Goal: Task Accomplishment & Management: Use online tool/utility

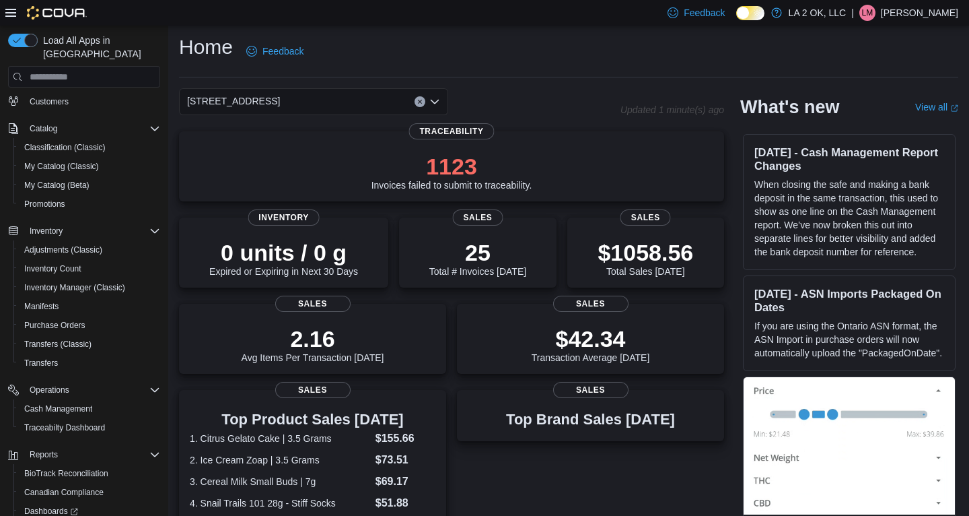
scroll to position [187, 0]
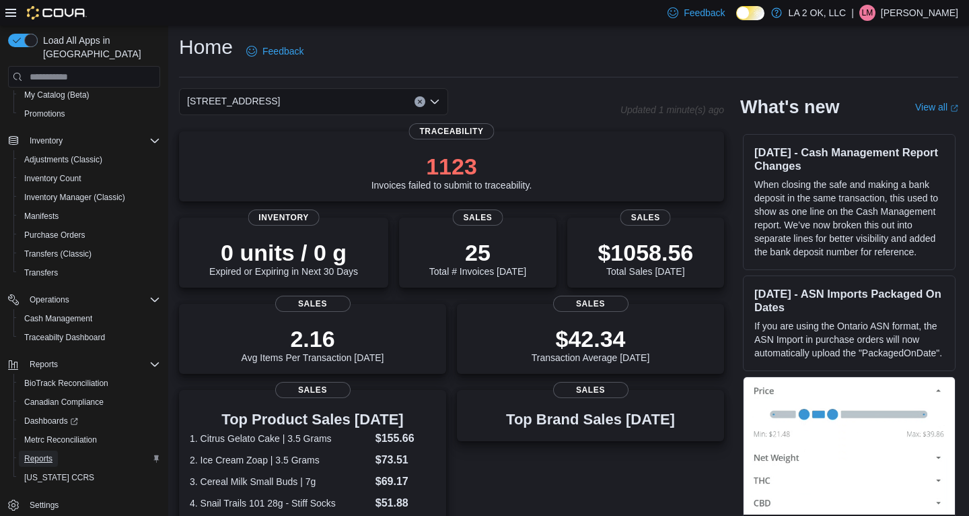
click at [46, 450] on span "Reports" at bounding box center [38, 458] width 28 height 16
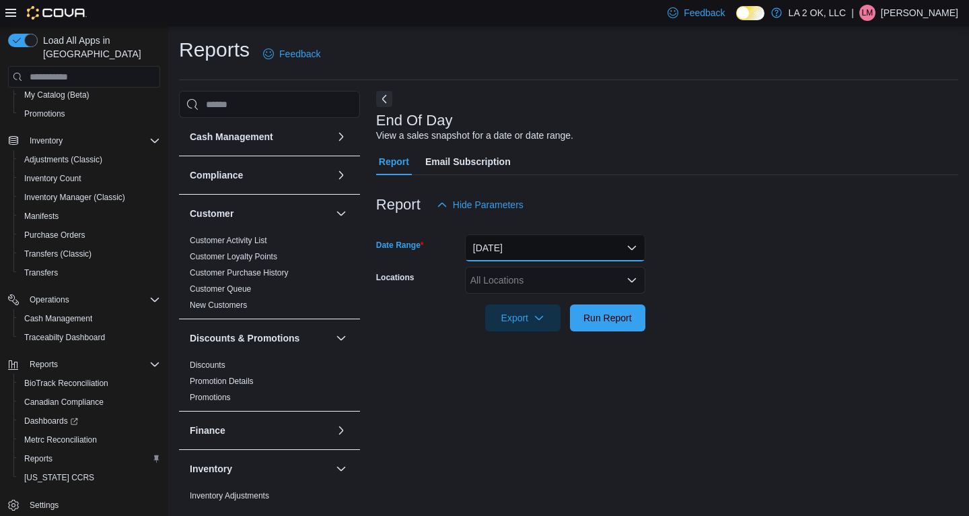
click at [631, 248] on button "Today" at bounding box center [555, 247] width 180 height 27
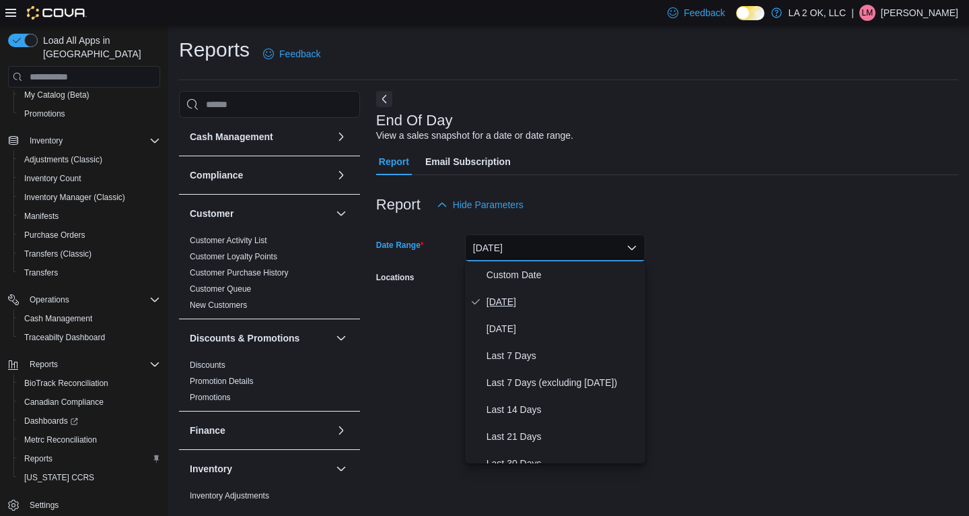
click at [518, 308] on span "Today" at bounding box center [563, 301] width 153 height 16
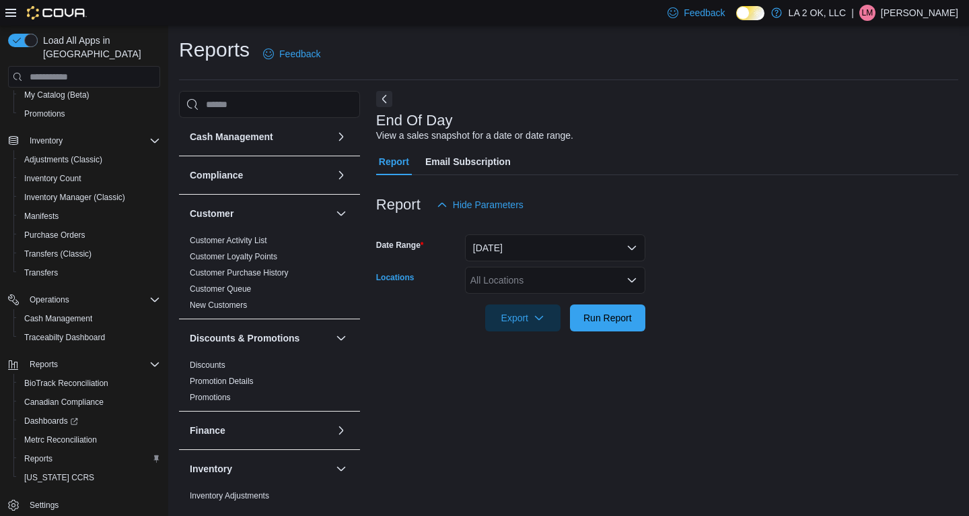
click at [631, 281] on icon "Open list of options" at bounding box center [632, 280] width 8 height 4
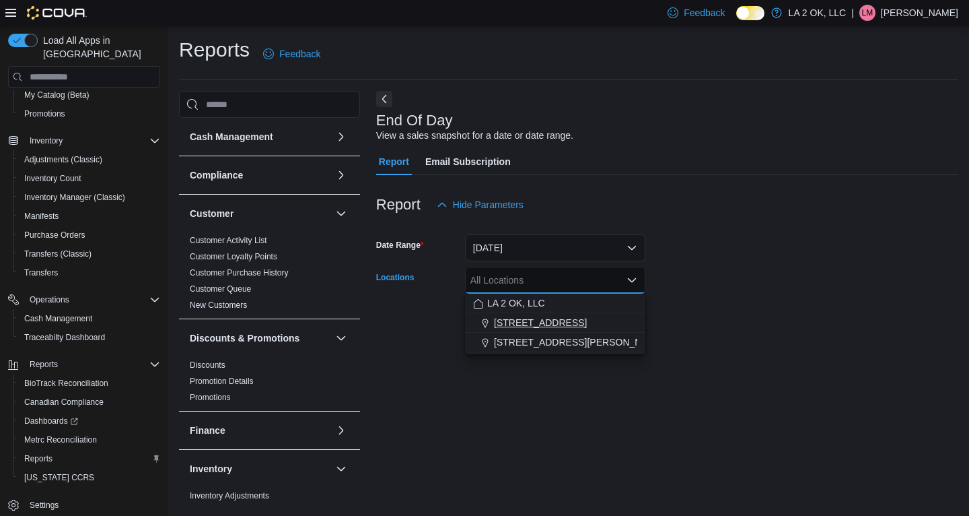
click at [541, 325] on span "1 SE 59th St" at bounding box center [540, 322] width 93 height 13
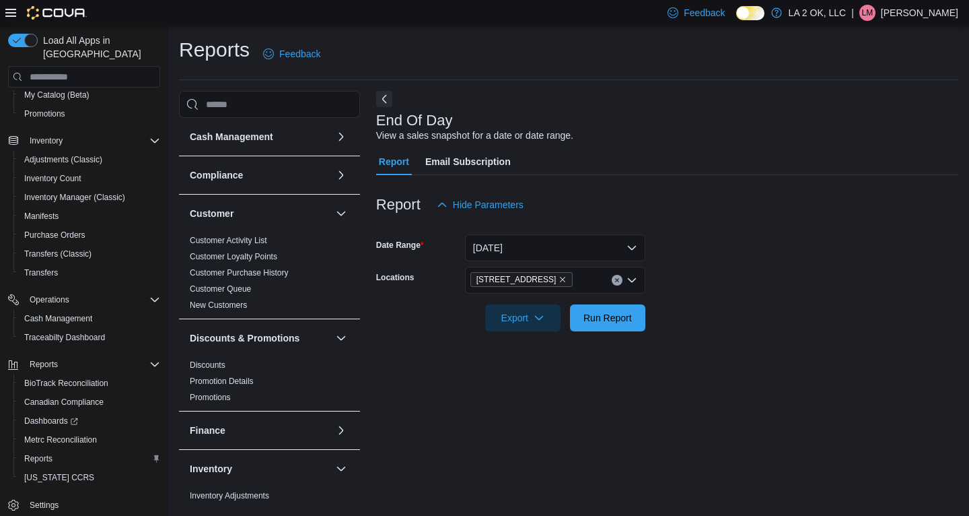
click at [788, 257] on form "Date Range Today Locations 1 SE 59th St Export Run Report" at bounding box center [667, 274] width 582 height 113
click at [588, 320] on span "Run Report" at bounding box center [608, 316] width 48 height 13
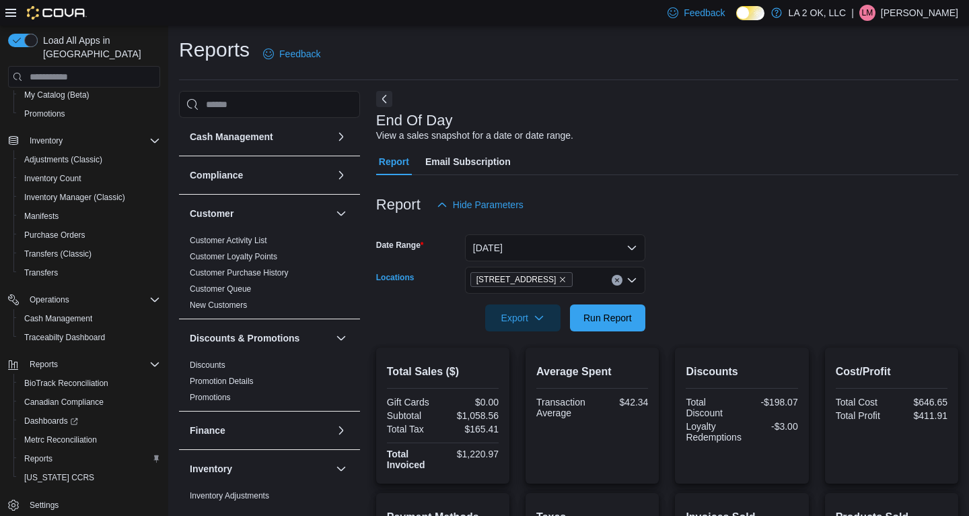
click at [616, 283] on button "Clear input" at bounding box center [617, 280] width 11 height 11
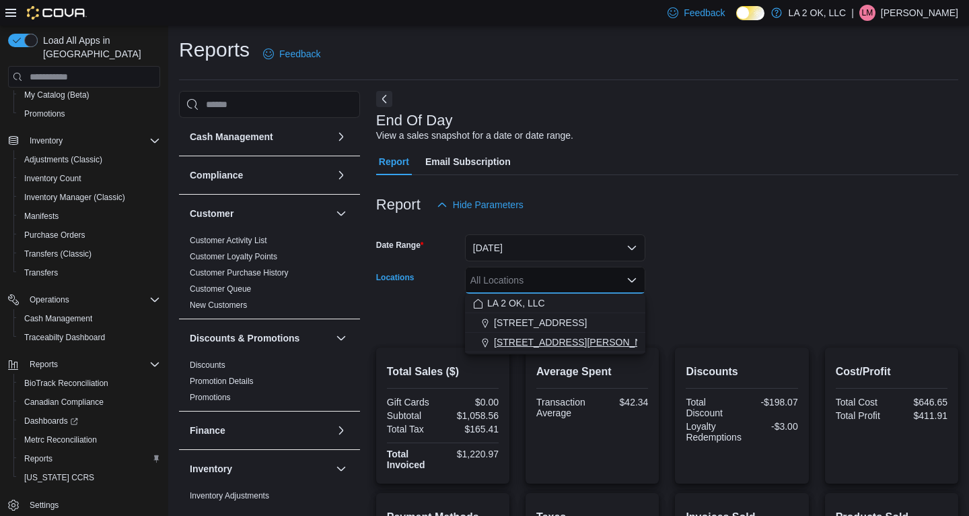
click at [567, 334] on button "3701 N. MacArthur Blvd" at bounding box center [555, 342] width 180 height 20
click at [812, 261] on form "Date Range Today Locations 3701 N. MacArthur Blvd Combo box. Selected. 3701 N. …" at bounding box center [667, 274] width 582 height 113
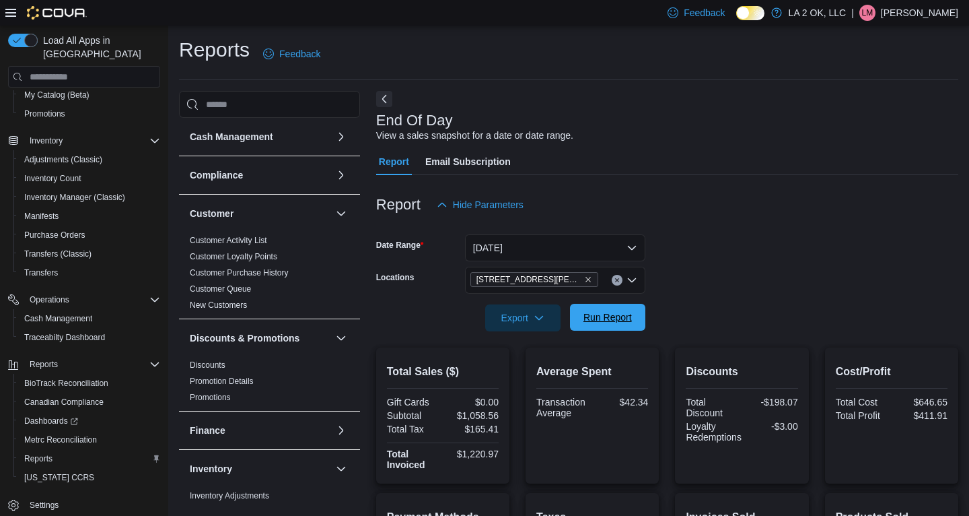
click at [594, 320] on span "Run Report" at bounding box center [608, 316] width 48 height 13
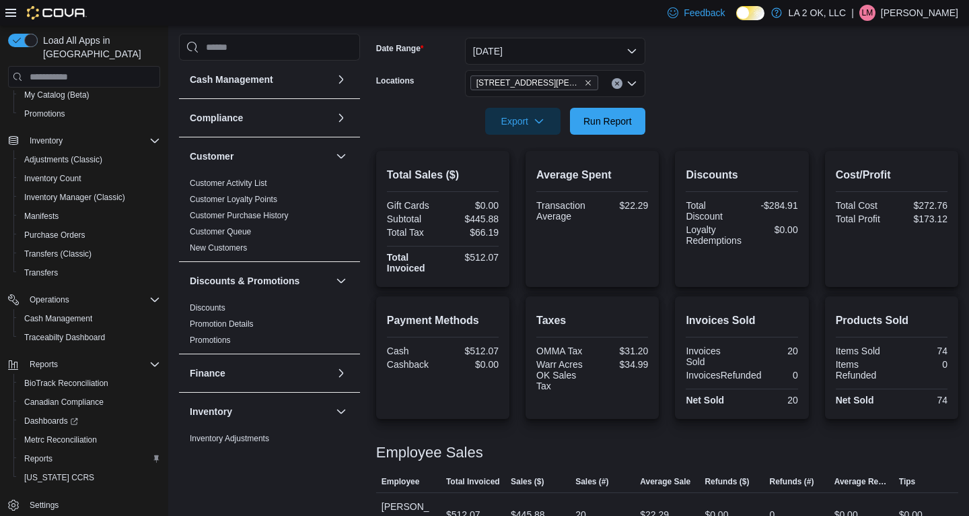
scroll to position [39, 0]
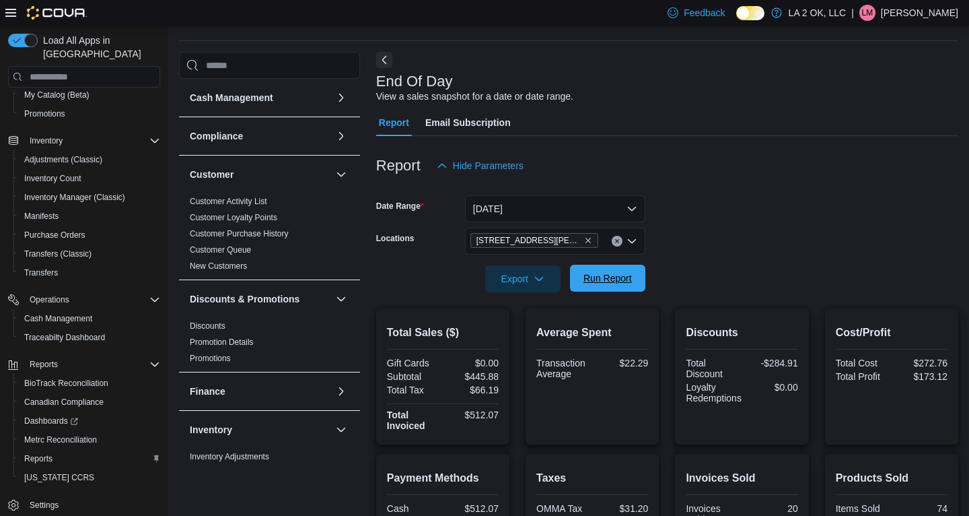
click at [600, 281] on span "Run Report" at bounding box center [608, 277] width 48 height 13
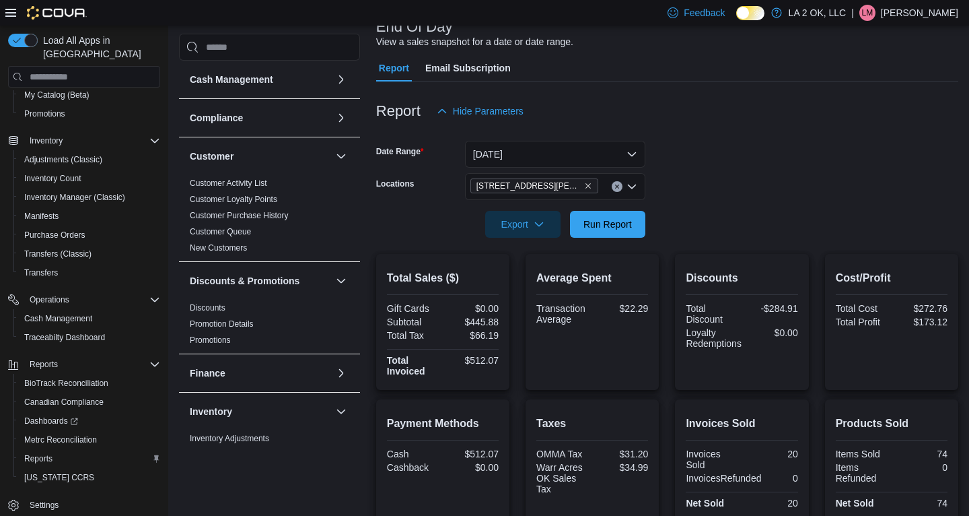
scroll to position [0, 0]
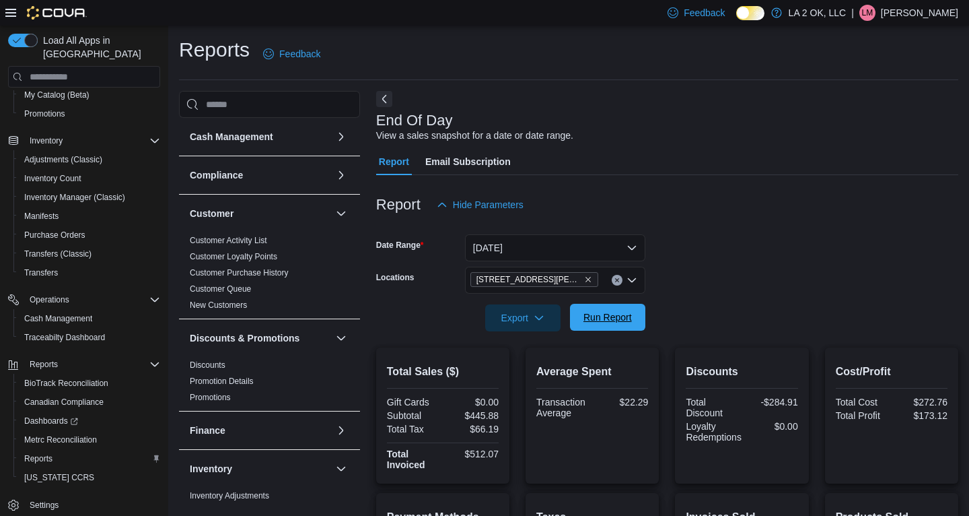
click at [618, 330] on span "Run Report" at bounding box center [607, 317] width 59 height 27
